Goal: Information Seeking & Learning: Compare options

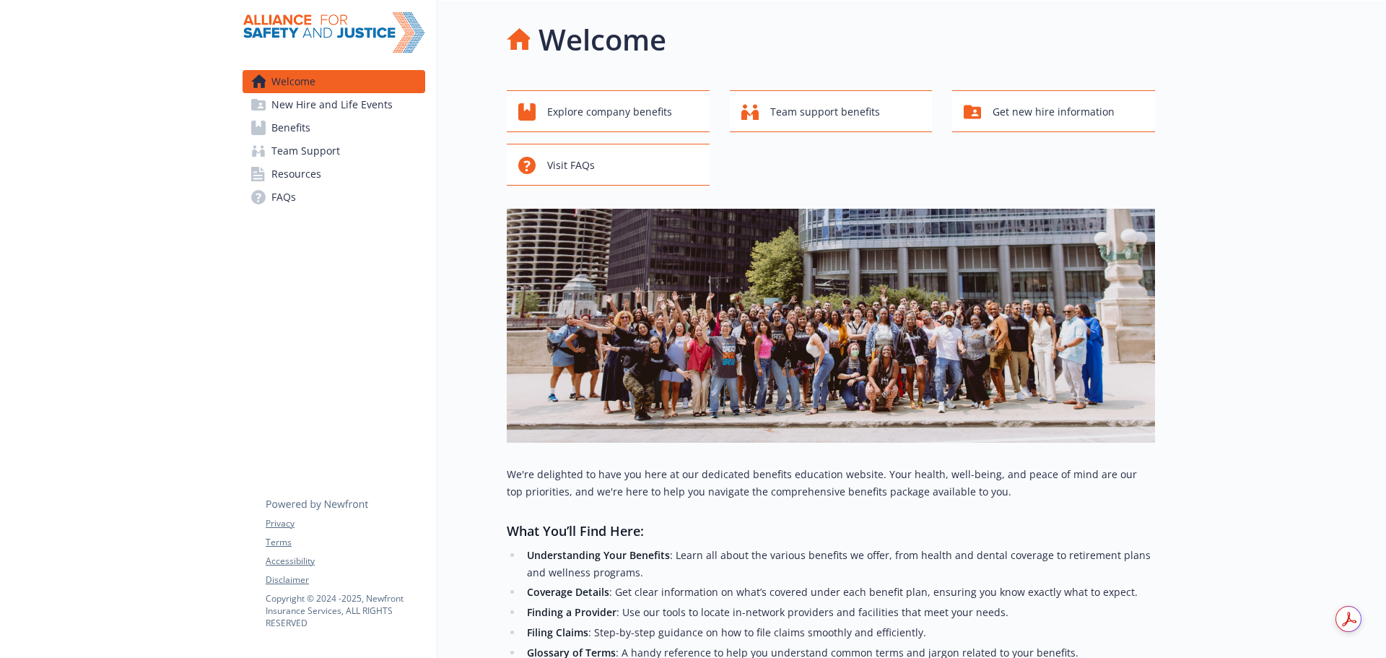
click at [331, 116] on link "Benefits" at bounding box center [334, 127] width 183 height 23
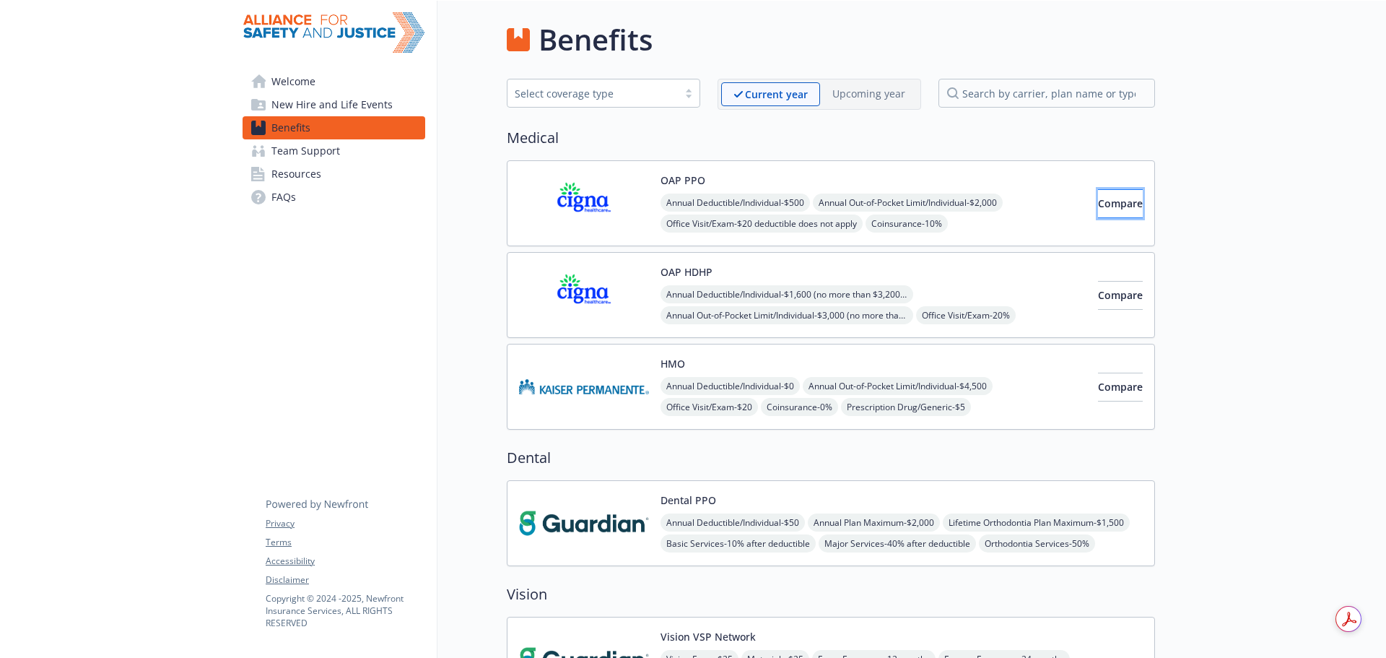
click at [1098, 201] on span "Compare" at bounding box center [1120, 203] width 45 height 14
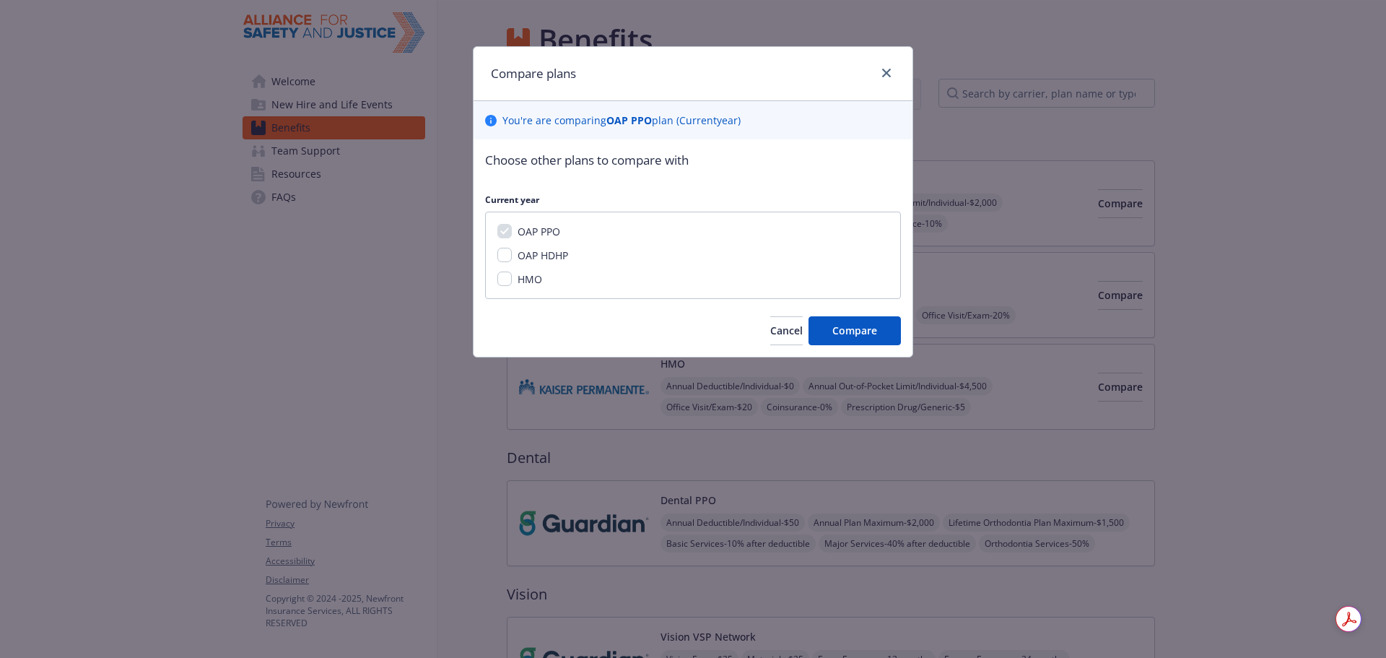
click at [519, 253] on span "OAP HDHP" at bounding box center [542, 255] width 51 height 14
click at [512, 253] on input "OAP HDHP" at bounding box center [504, 255] width 14 height 14
checkbox input "true"
click at [519, 276] on span "HMO" at bounding box center [529, 279] width 25 height 14
click at [512, 276] on input "HMO" at bounding box center [504, 278] width 14 height 14
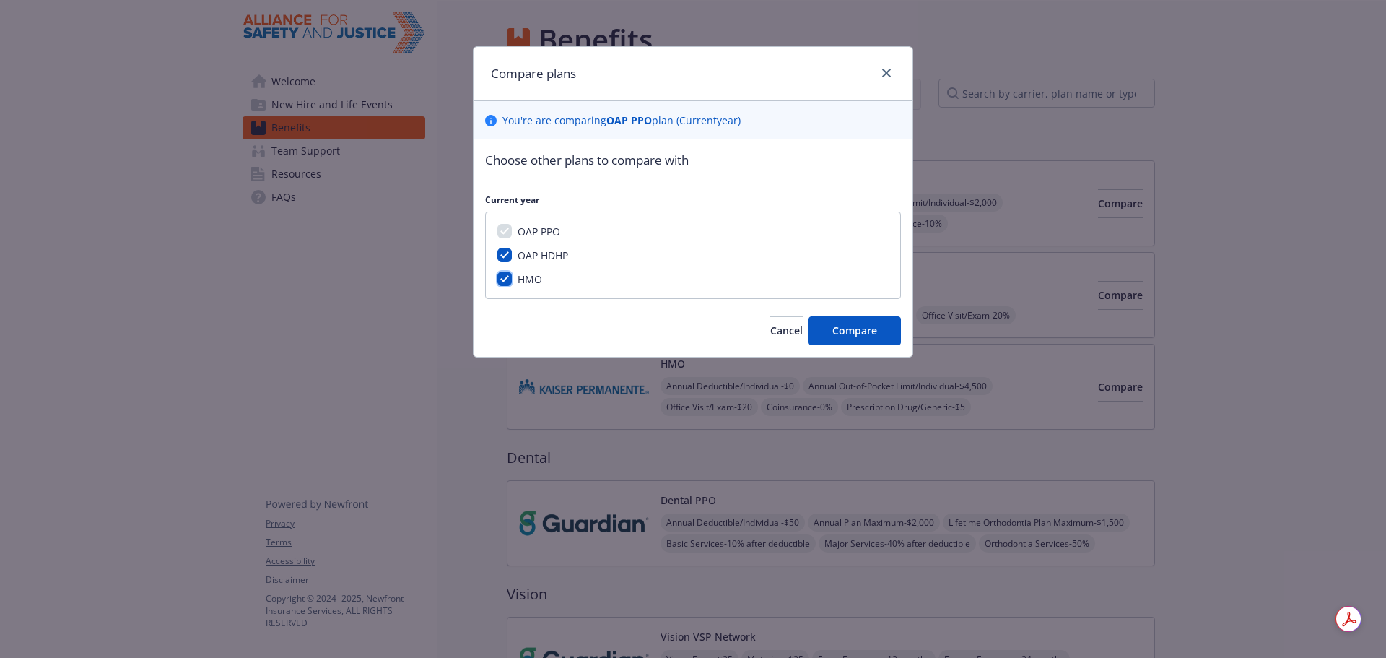
checkbox input "true"
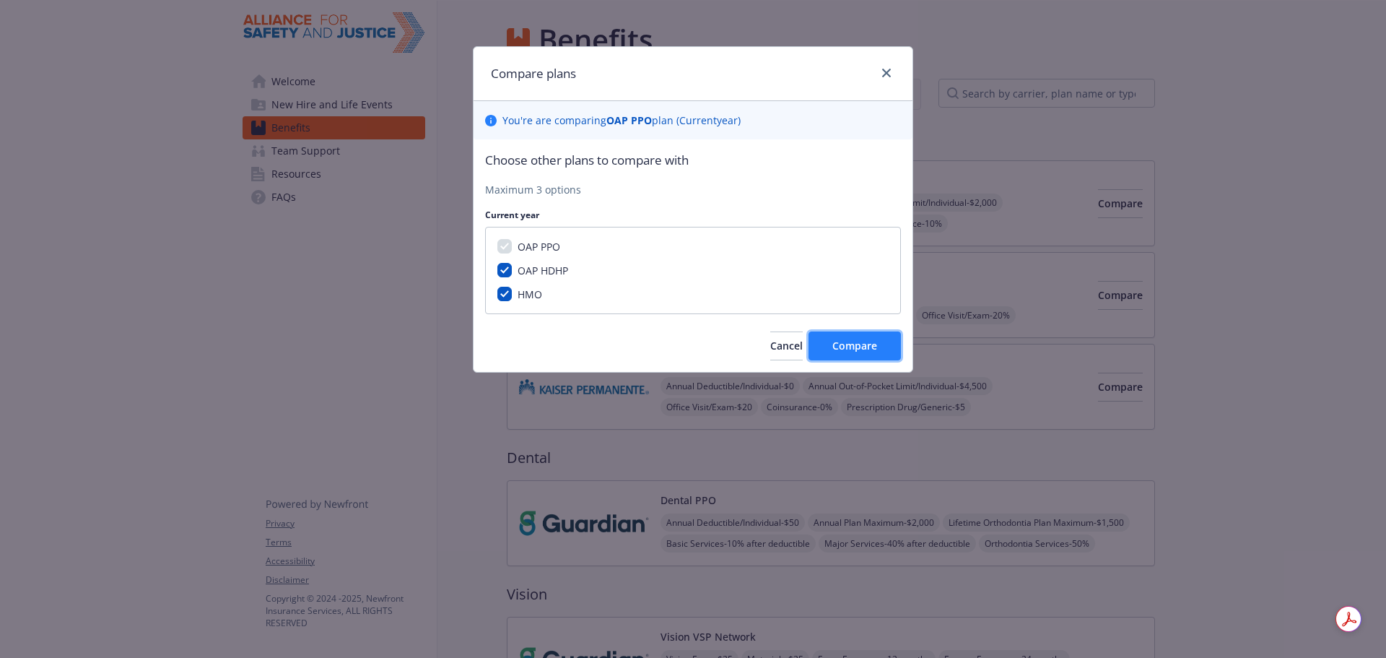
click at [831, 338] on button "Compare" at bounding box center [854, 345] width 92 height 29
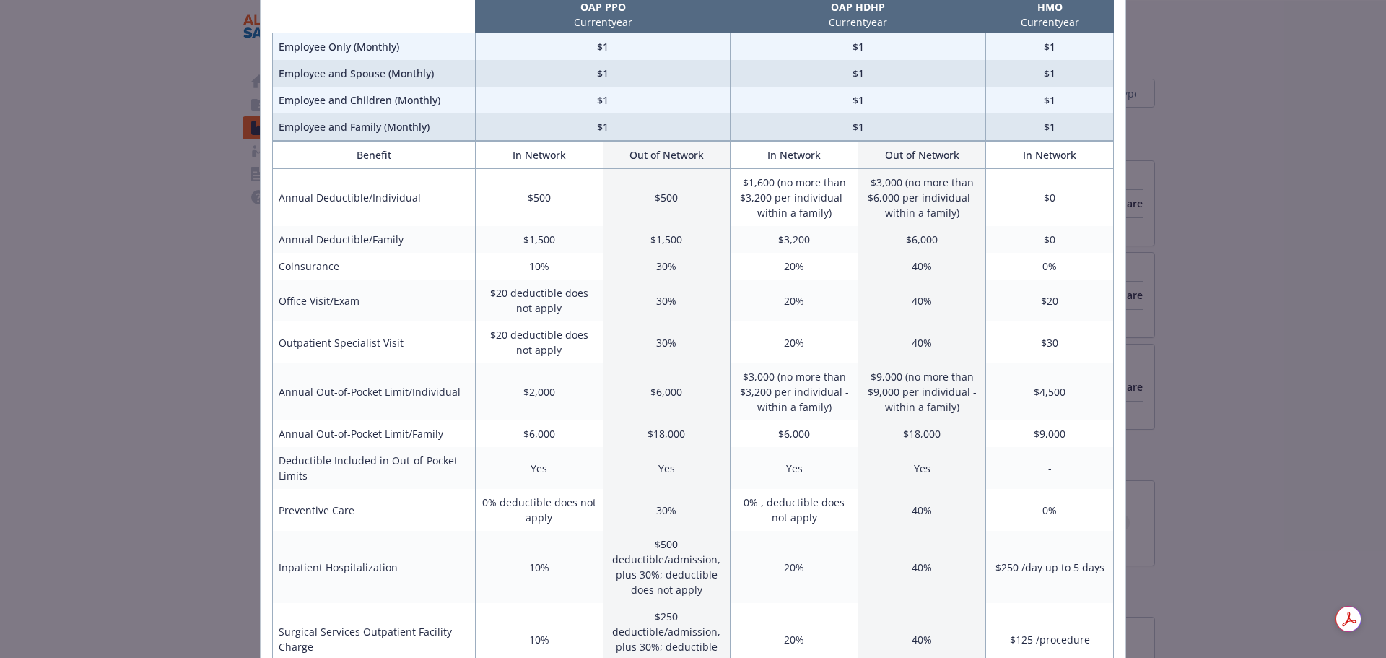
scroll to position [144, 0]
